Goal: Task Accomplishment & Management: Complete application form

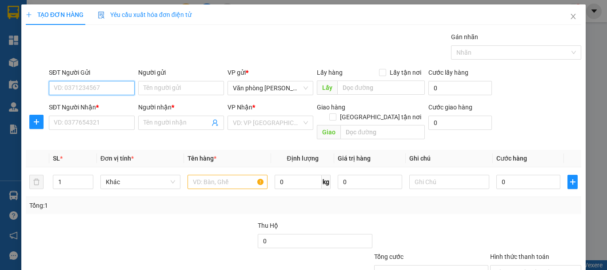
click at [105, 90] on input "SĐT Người Gửi" at bounding box center [92, 88] width 86 height 14
type input "0915670930"
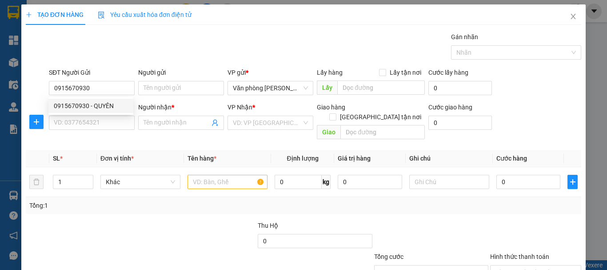
click at [100, 113] on div "0915670930 0915670930 - QUYÊN" at bounding box center [90, 106] width 85 height 18
click at [101, 112] on div "SĐT Người Nhận *" at bounding box center [92, 107] width 86 height 10
click at [101, 116] on input "SĐT Người Nhận *" at bounding box center [92, 123] width 86 height 14
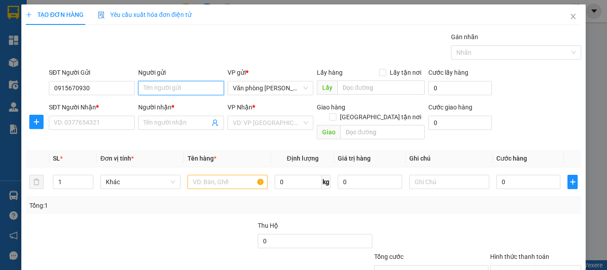
click at [161, 89] on input "Người gửi" at bounding box center [181, 88] width 86 height 14
type input "QUYÊN"
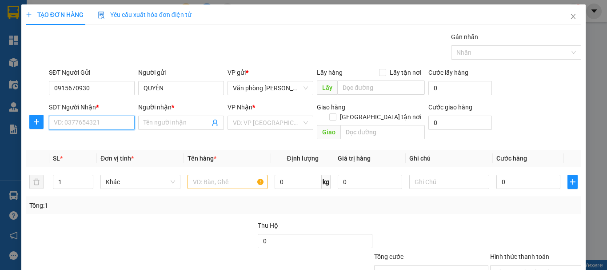
click at [103, 119] on input "SĐT Người Nhận *" at bounding box center [92, 123] width 86 height 14
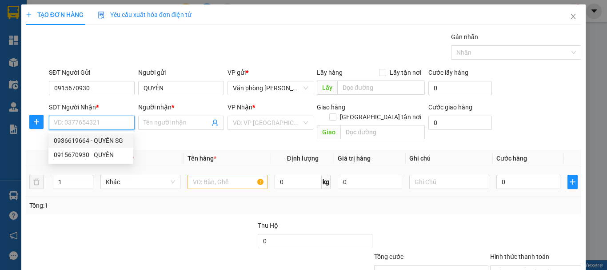
drag, startPoint x: 104, startPoint y: 137, endPoint x: 262, endPoint y: 183, distance: 164.2
click at [104, 137] on div "0936619664 - QUYÊN SG" at bounding box center [91, 141] width 74 height 10
type input "0936619664"
type input "QUYÊN SG"
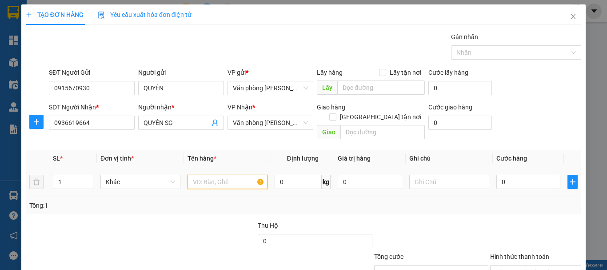
click at [236, 175] on input "text" at bounding box center [228, 182] width 80 height 14
type input "+"
type input "1 THÙNG"
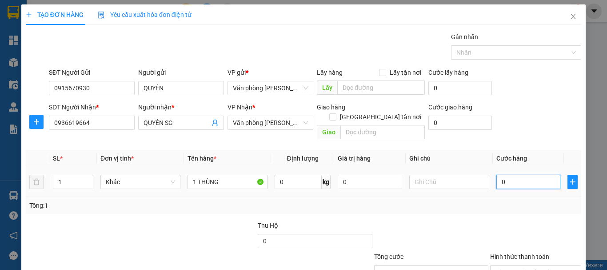
click at [498, 177] on input "0" at bounding box center [529, 182] width 64 height 14
type input "+4"
type input "4"
type input "+40"
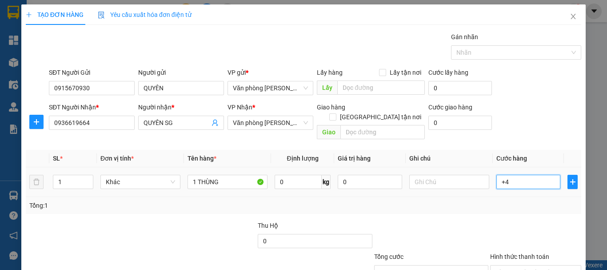
type input "40"
type input "+4"
type input "4"
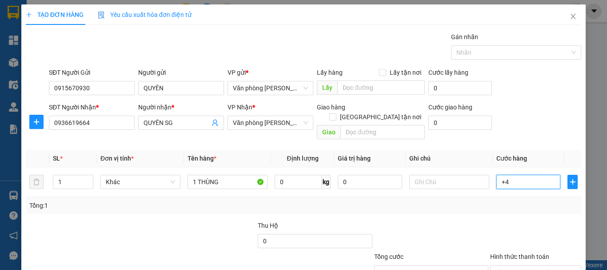
type input "+"
type input "0"
type input "+3"
type input "3"
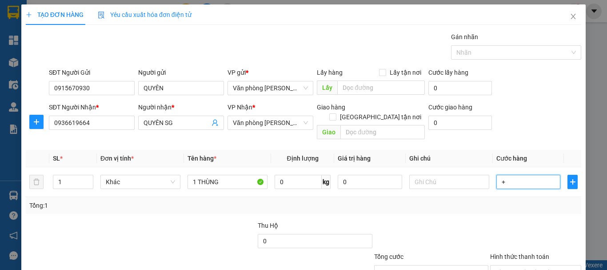
type input "3"
type input "+30"
type input "30"
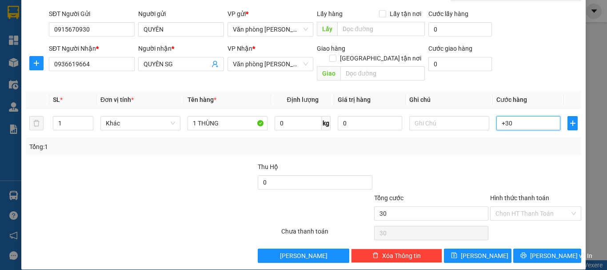
scroll to position [59, 0]
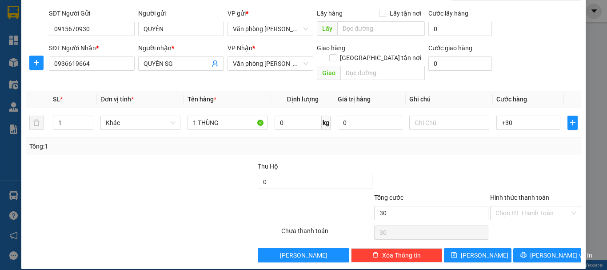
click at [425, 161] on div at bounding box center [431, 176] width 116 height 31
type input "30.000"
click at [515, 248] on button "[PERSON_NAME] và In" at bounding box center [548, 255] width 68 height 14
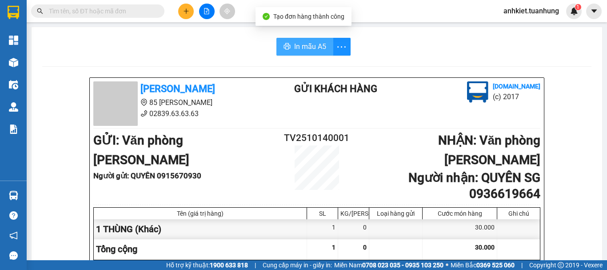
click at [296, 49] on span "In mẫu A5" at bounding box center [310, 46] width 32 height 11
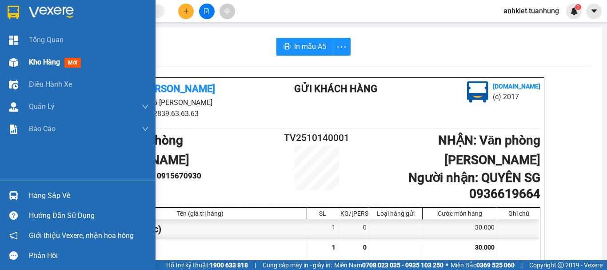
click at [35, 62] on span "Kho hàng" at bounding box center [44, 62] width 31 height 8
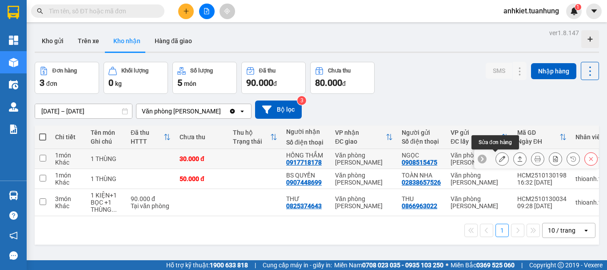
click at [499, 158] on icon at bounding box center [502, 159] width 6 height 6
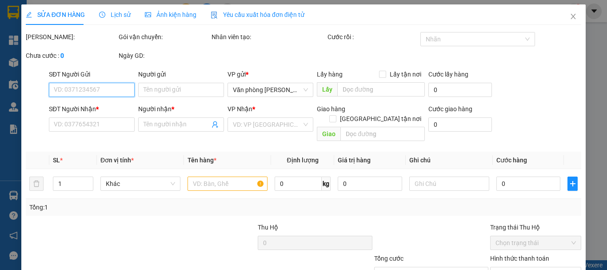
type input "0908515475"
type input "NGỌC"
type input "0917718178"
type input "HỒNG THẮM"
type input "30.000"
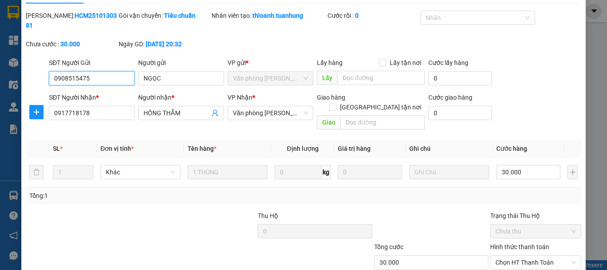
scroll to position [61, 0]
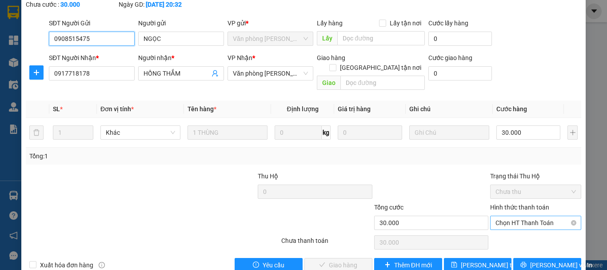
click at [509, 216] on span "Chọn HT Thanh Toán" at bounding box center [536, 222] width 80 height 13
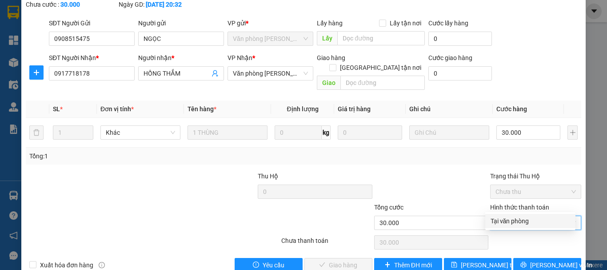
click at [513, 222] on div "Tại văn phòng" at bounding box center [531, 221] width 80 height 10
type input "0"
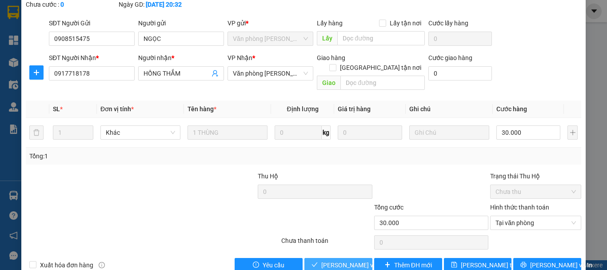
click at [332, 260] on span "[PERSON_NAME] và Giao hàng" at bounding box center [363, 265] width 85 height 10
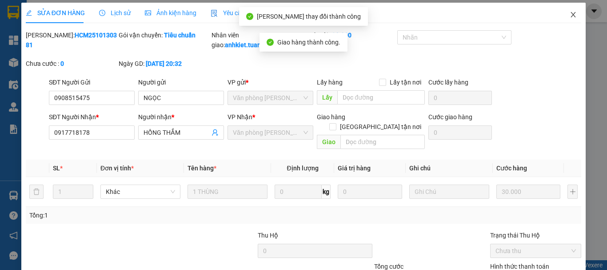
scroll to position [0, 0]
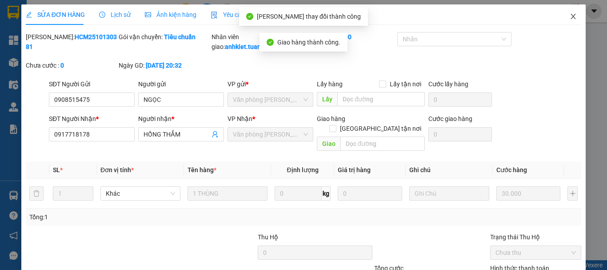
click at [564, 11] on span "Close" at bounding box center [573, 16] width 25 height 25
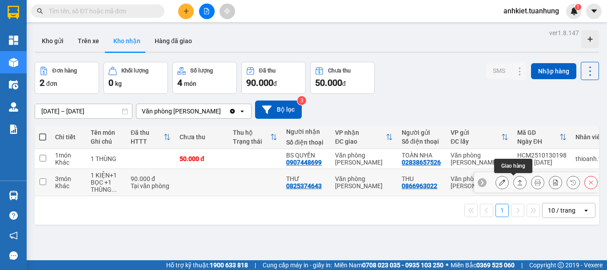
click at [514, 185] on button at bounding box center [520, 183] width 12 height 16
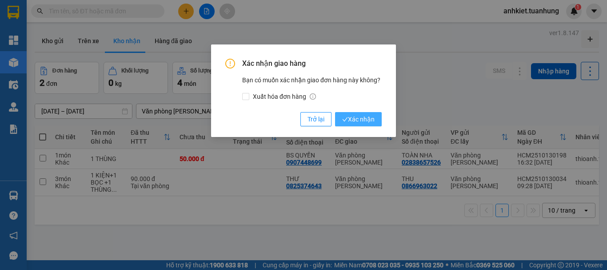
click at [364, 120] on span "Xác nhận" at bounding box center [358, 119] width 32 height 10
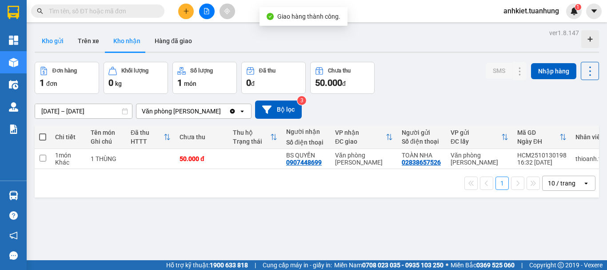
click at [56, 37] on button "Kho gửi" at bounding box center [53, 40] width 36 height 21
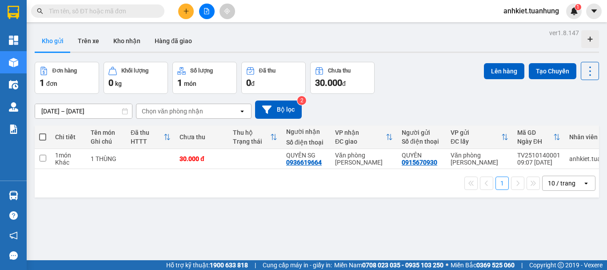
click at [40, 136] on span at bounding box center [42, 136] width 7 height 7
click at [43, 132] on input "checkbox" at bounding box center [43, 132] width 0 height 0
checkbox input "true"
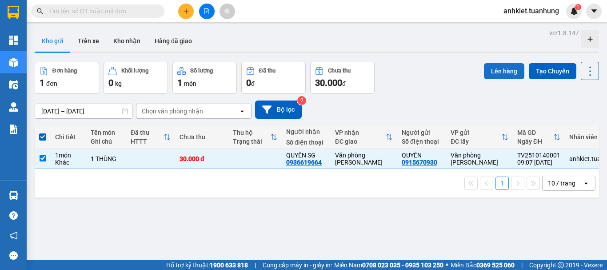
click at [484, 70] on button "Lên hàng" at bounding box center [504, 71] width 40 height 16
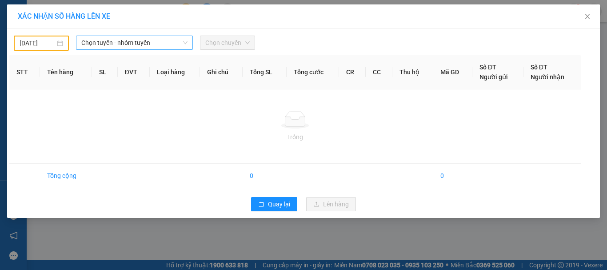
click at [134, 43] on span "Chọn tuyến - nhóm tuyến" at bounding box center [134, 42] width 106 height 13
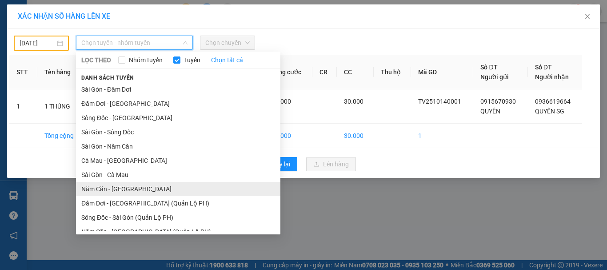
click at [125, 189] on li "Năm Căn - [GEOGRAPHIC_DATA]" at bounding box center [178, 189] width 205 height 14
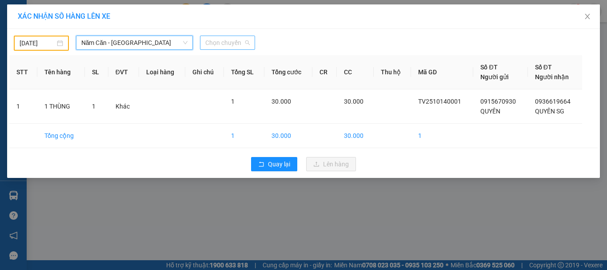
click at [234, 40] on span "Chọn chuyến" at bounding box center [227, 42] width 44 height 13
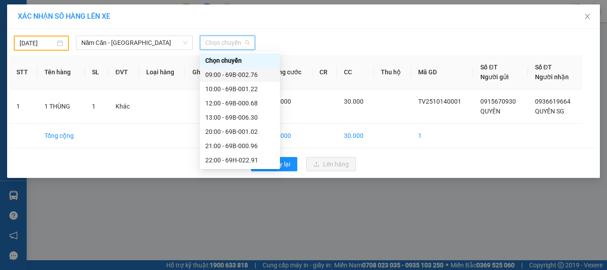
click at [229, 77] on div "09:00 - 69B-002.76" at bounding box center [239, 75] width 69 height 10
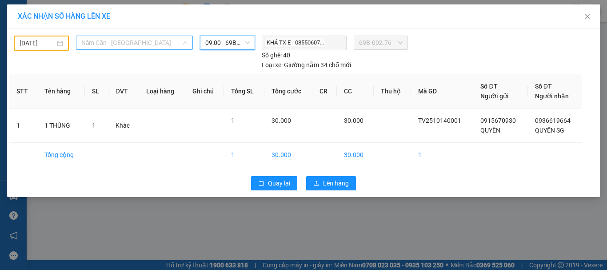
click at [124, 48] on span "Năm Căn - [GEOGRAPHIC_DATA]" at bounding box center [134, 42] width 106 height 13
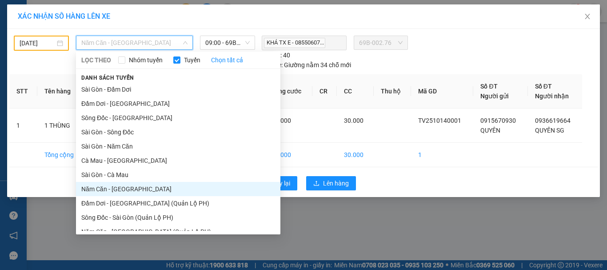
click at [124, 48] on span "Năm Căn - [GEOGRAPHIC_DATA]" at bounding box center [134, 42] width 106 height 13
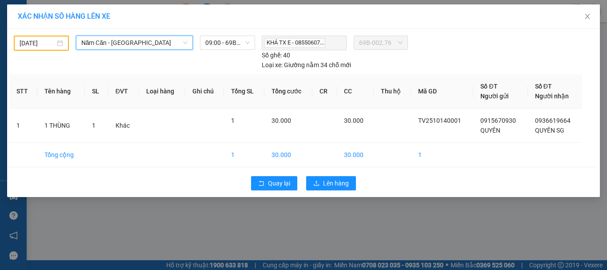
click at [28, 45] on input "[DATE]" at bounding box center [38, 43] width 36 height 10
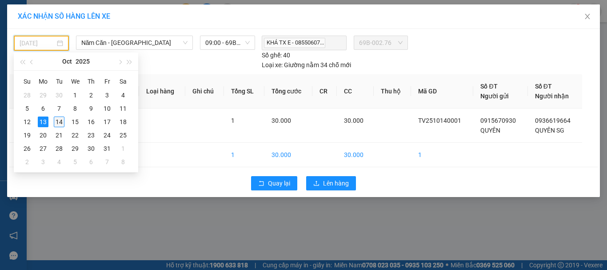
click at [56, 119] on div "14" at bounding box center [59, 121] width 11 height 11
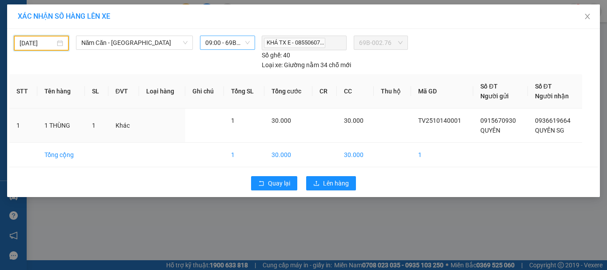
type input "[DATE]"
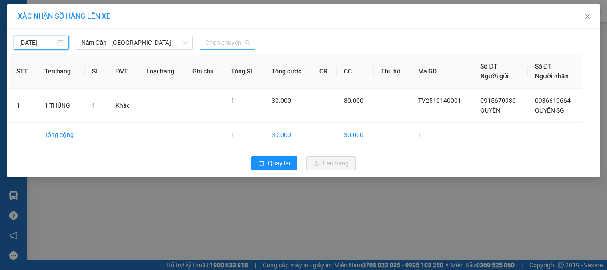
click at [229, 44] on span "Chọn chuyến" at bounding box center [227, 42] width 44 height 13
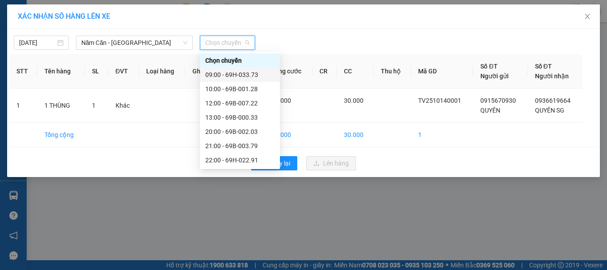
click at [228, 74] on div "09:00 - 69H-033.73" at bounding box center [239, 75] width 69 height 10
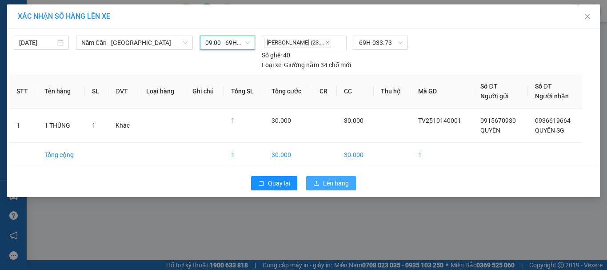
click at [338, 187] on span "Lên hàng" at bounding box center [336, 183] width 26 height 10
